Goal: Find specific page/section: Find specific page/section

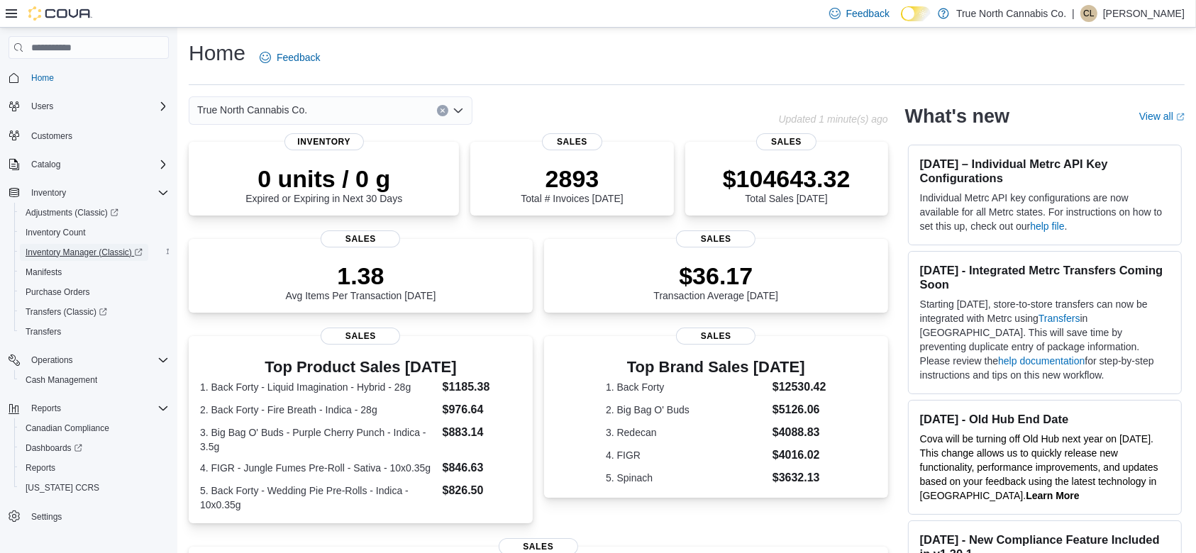
click at [60, 247] on span "Inventory Manager (Classic)" at bounding box center [84, 252] width 117 height 11
